Goal: Task Accomplishment & Management: Use online tool/utility

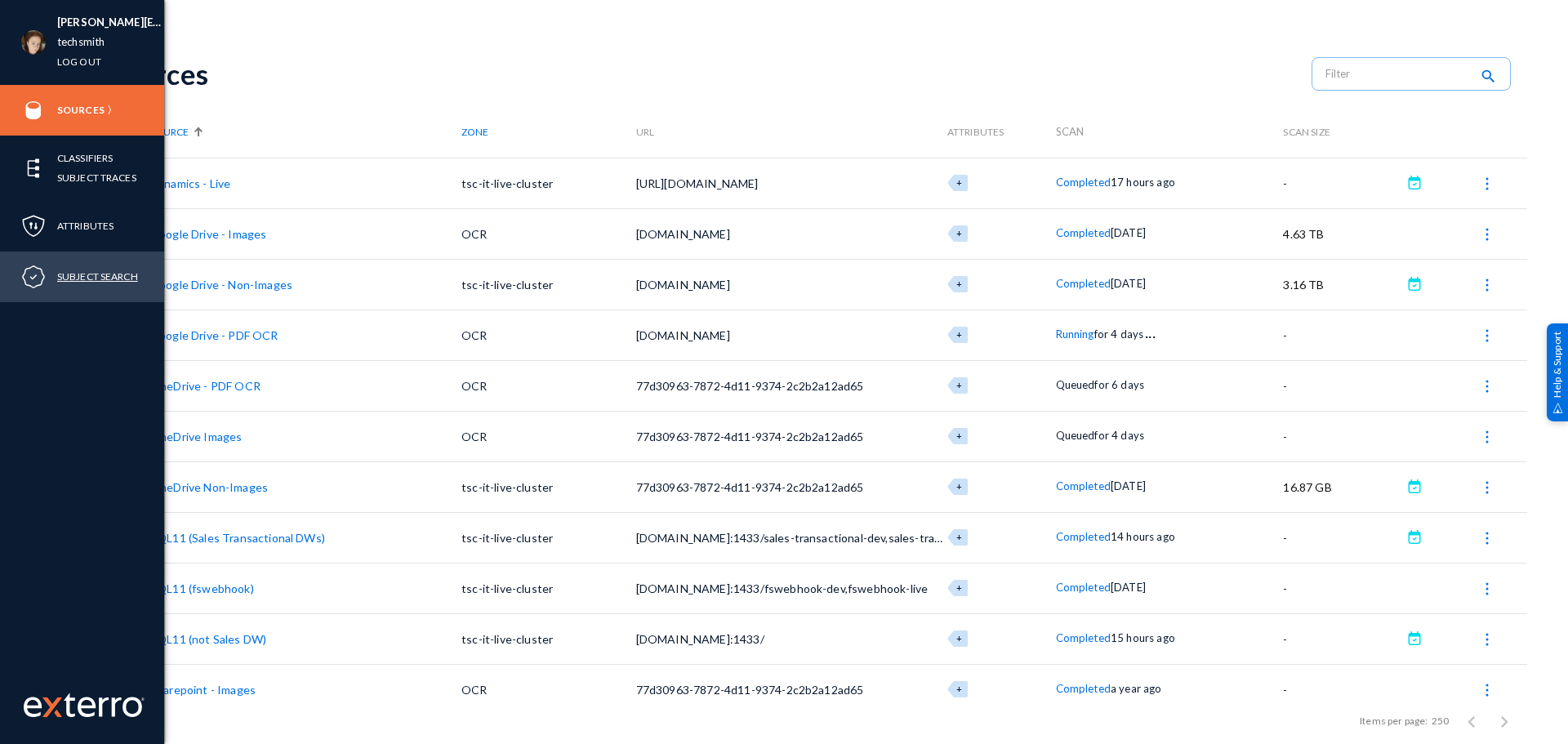
click at [72, 278] on link "Subject Search" at bounding box center [97, 276] width 81 height 19
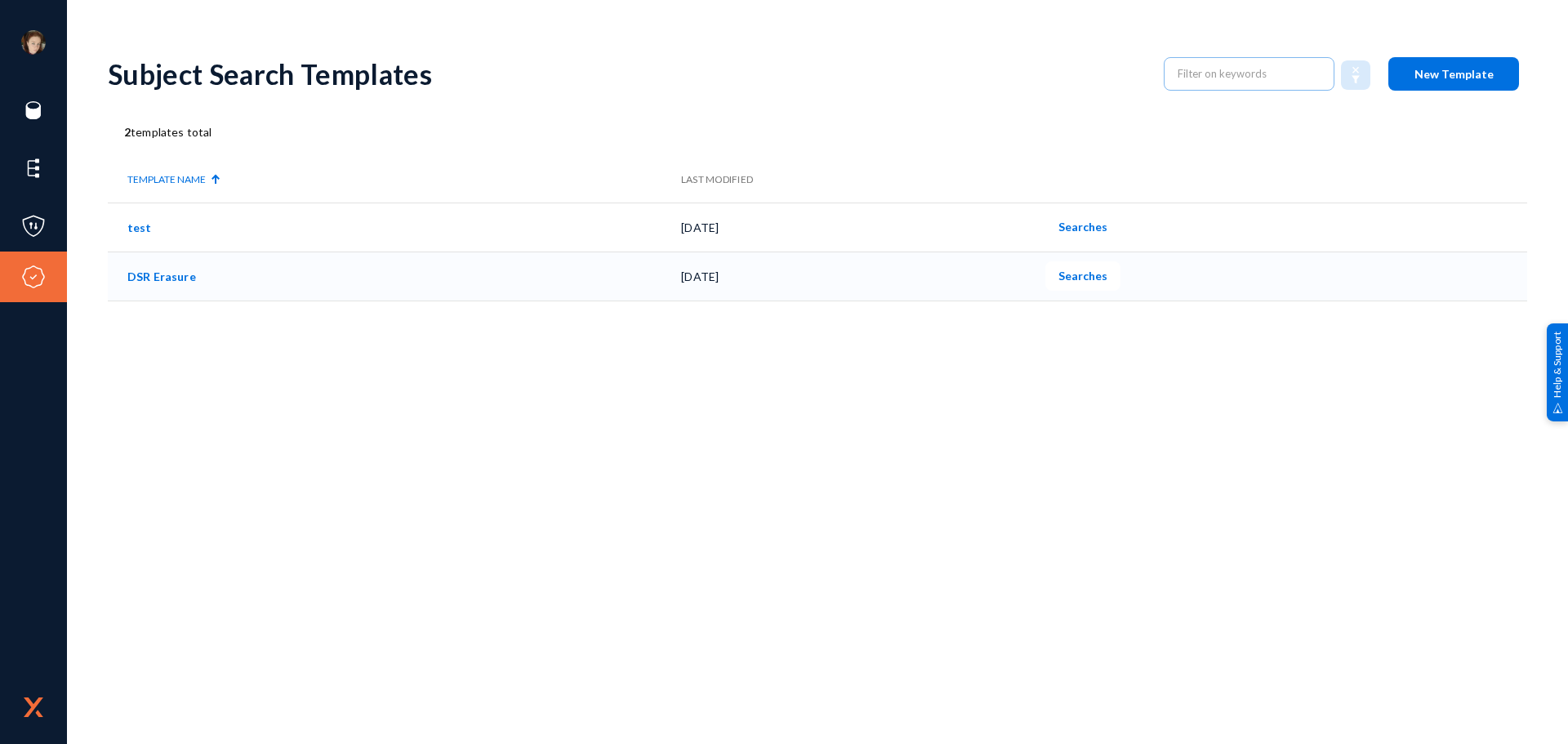
click at [169, 272] on link "DSR Erasure" at bounding box center [161, 276] width 69 height 14
click at [1088, 276] on span "Searches" at bounding box center [1082, 276] width 49 height 14
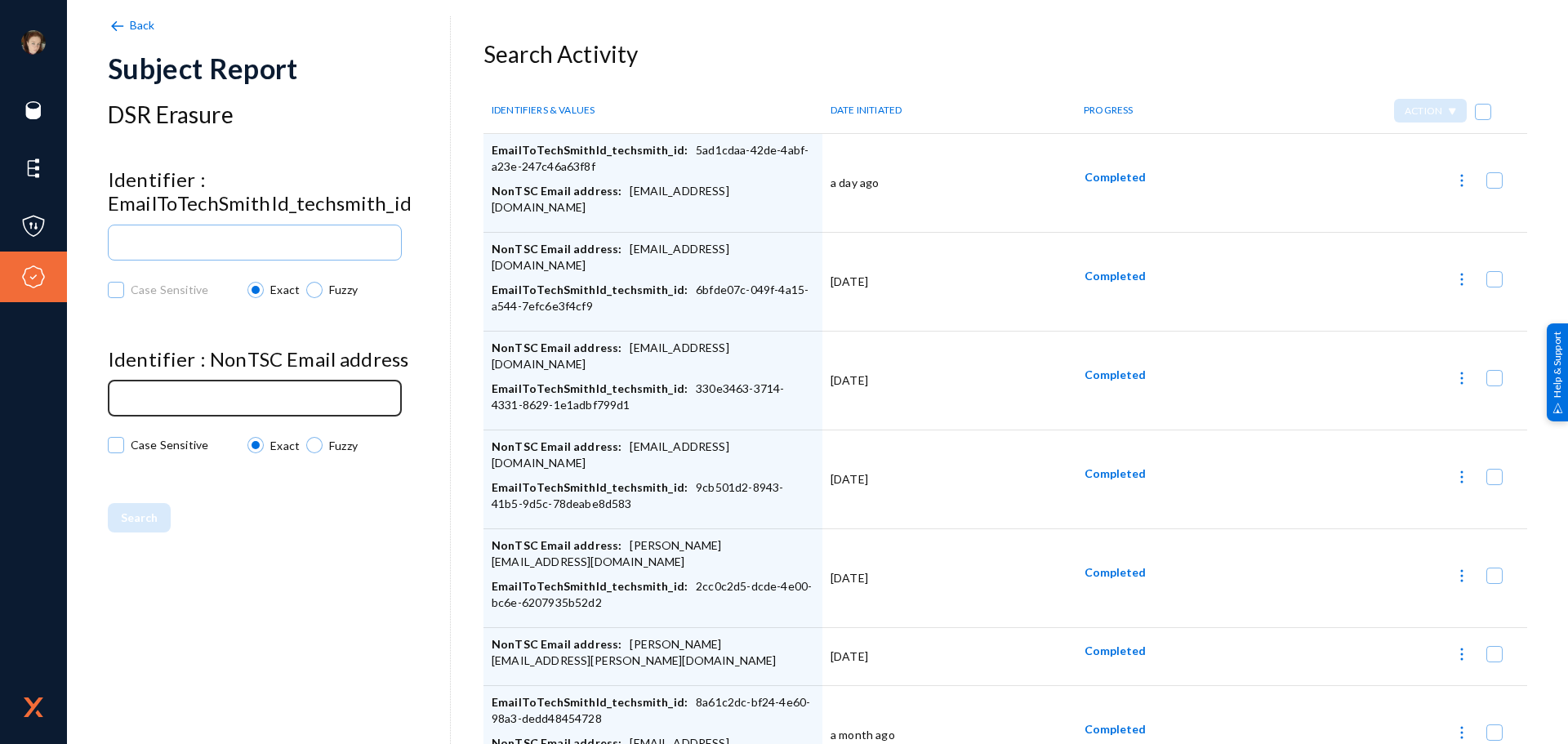
click at [282, 398] on input at bounding box center [258, 399] width 273 height 12
paste input "[EMAIL_ADDRESS][DOMAIN_NAME]"
type input "[EMAIL_ADDRESS][DOMAIN_NAME]"
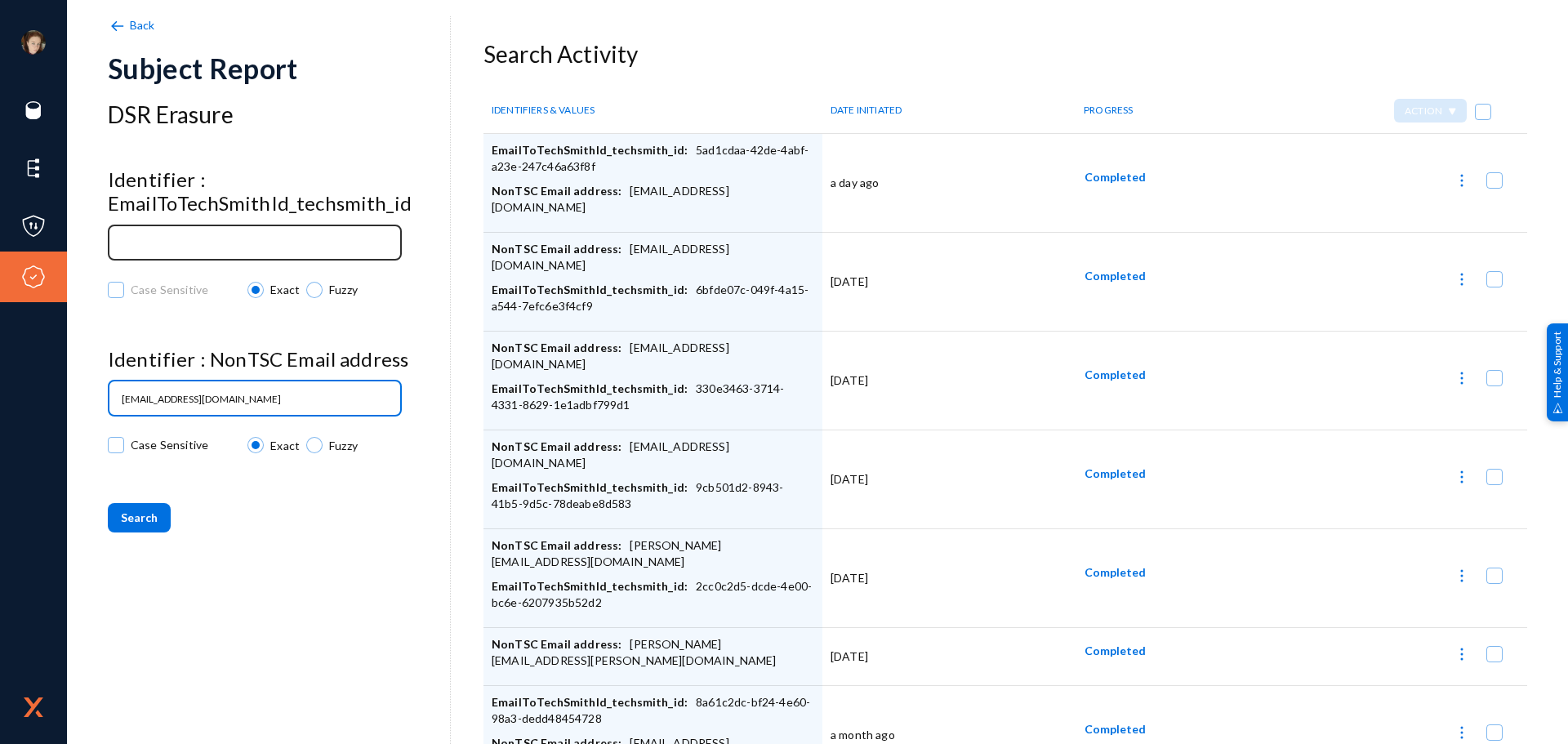
click at [362, 243] on input at bounding box center [258, 244] width 273 height 12
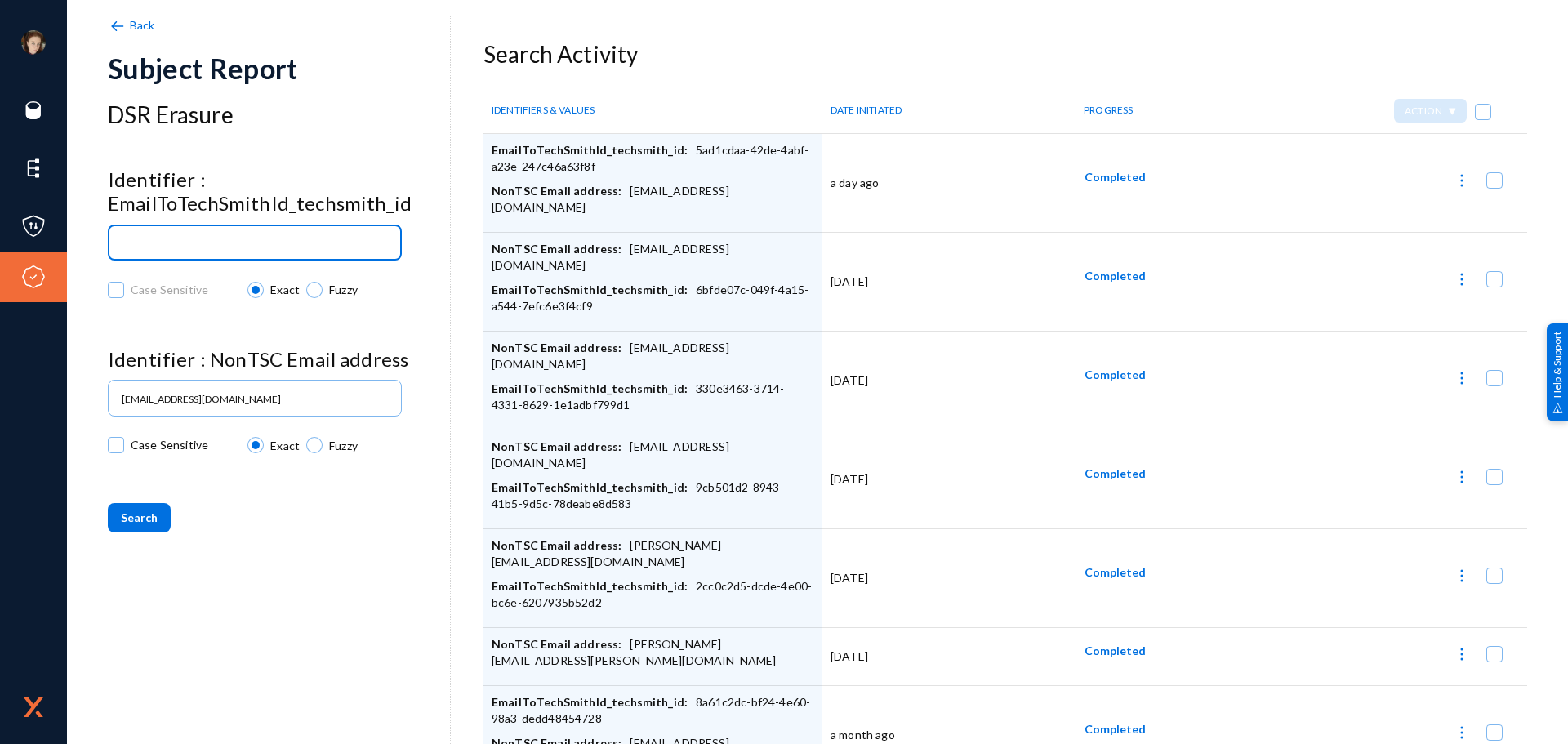
paste input "8e0d5cea-d586-4272-b966-2b5f01da8c48"
type input "8e0d5cea-d586-4272-b966-2b5f01da8c48"
click at [138, 517] on span "Search" at bounding box center [139, 517] width 37 height 14
